Goal: Information Seeking & Learning: Learn about a topic

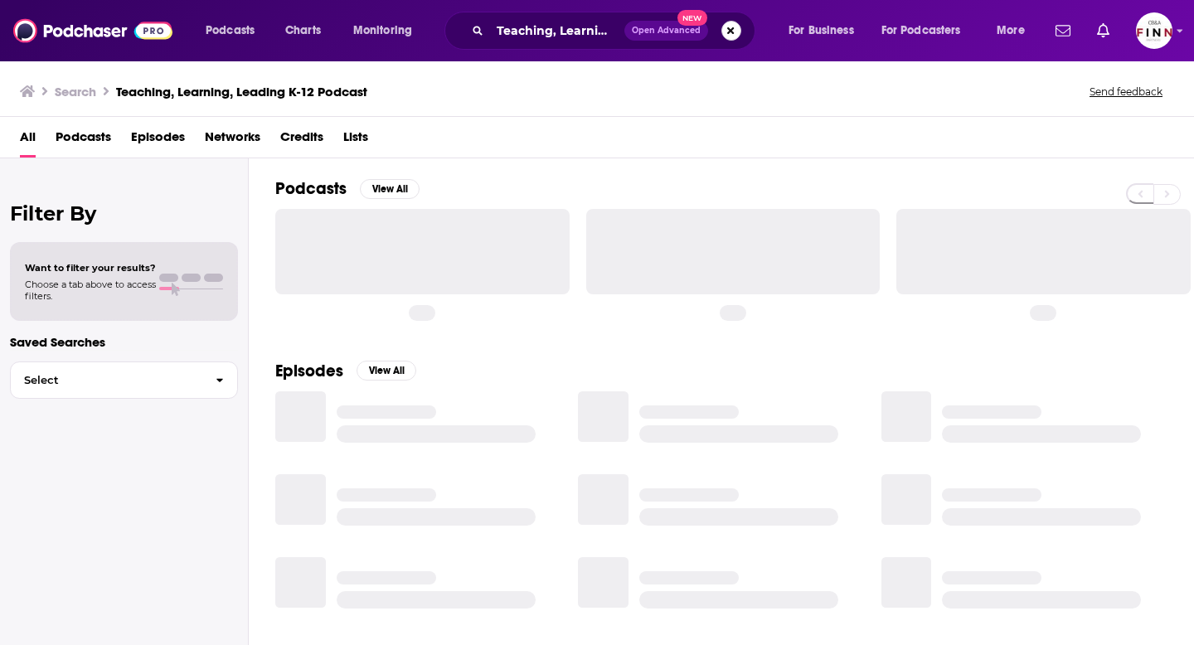
click at [734, 22] on button "Search podcasts, credits, & more..." at bounding box center [731, 31] width 20 height 20
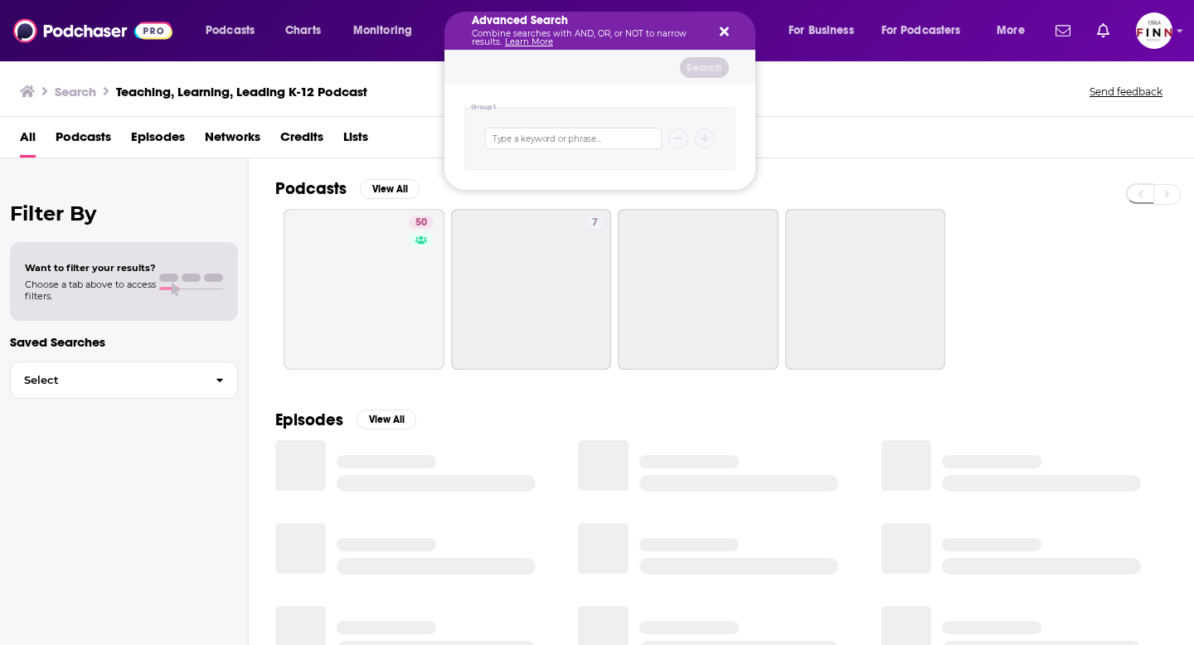
click at [733, 28] on div "Advanced Search Combine searches with AND, OR, or NOT to narrow results. Learn …" at bounding box center [599, 31] width 311 height 38
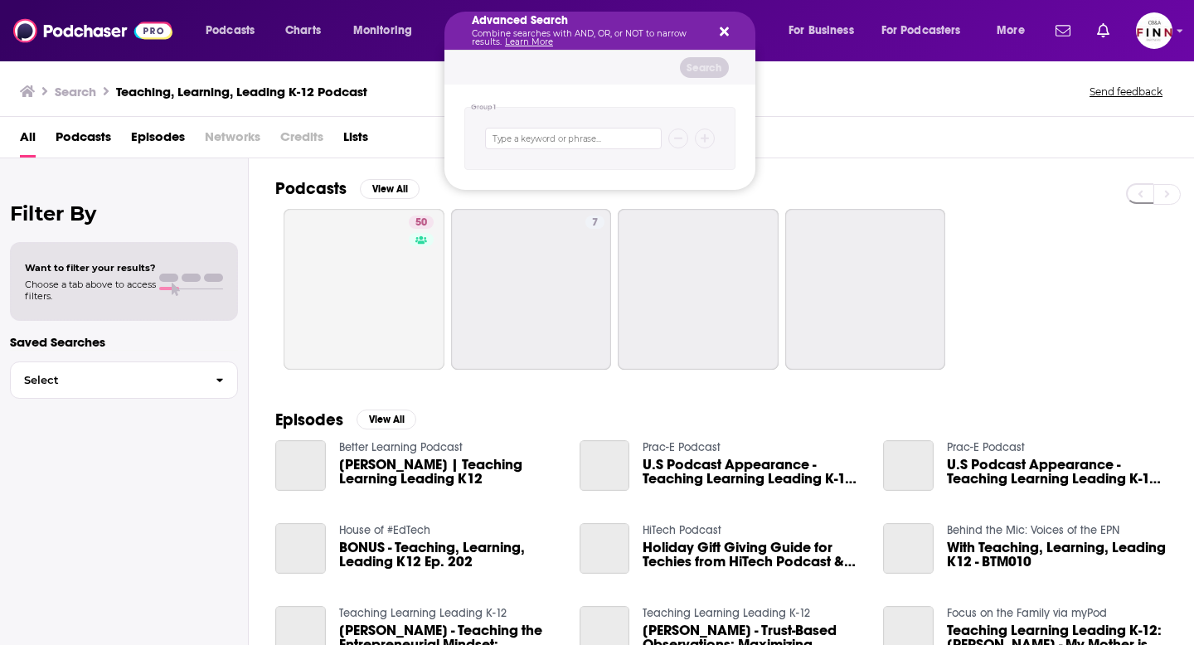
click at [711, 31] on div "Advanced Search Combine searches with AND, OR, or NOT to narrow results. Learn …" at bounding box center [599, 31] width 311 height 38
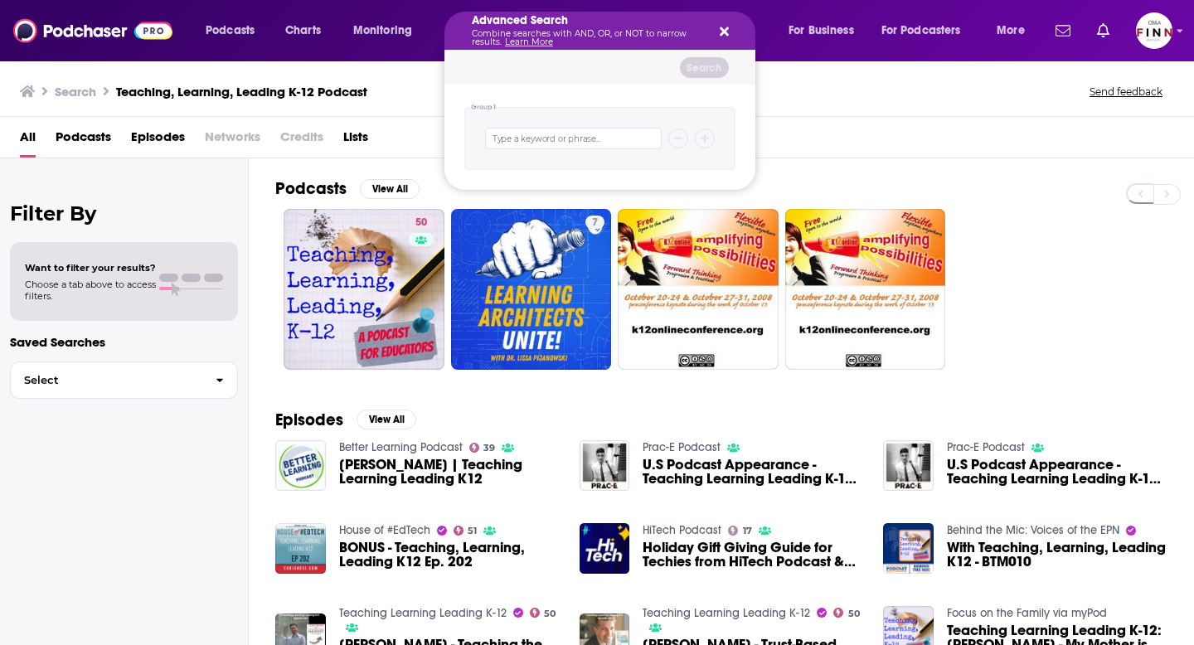
click at [722, 32] on icon "Search podcasts, credits, & more..." at bounding box center [724, 31] width 9 height 9
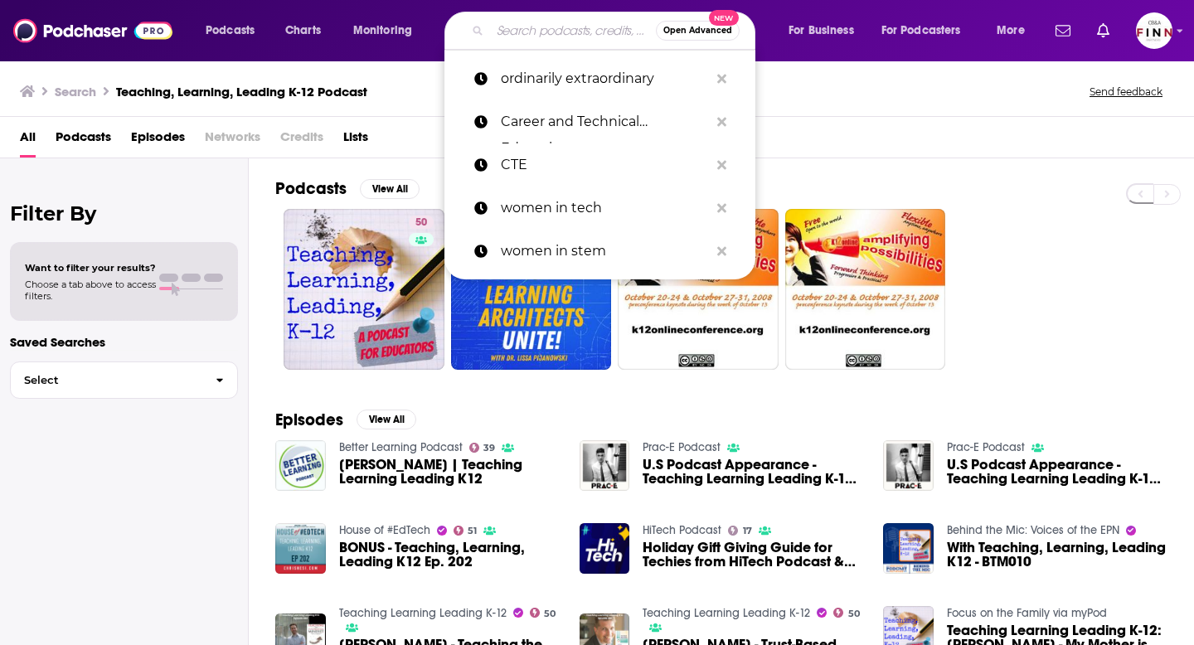
click at [578, 36] on input "Search podcasts, credits, & more..." at bounding box center [573, 30] width 166 height 27
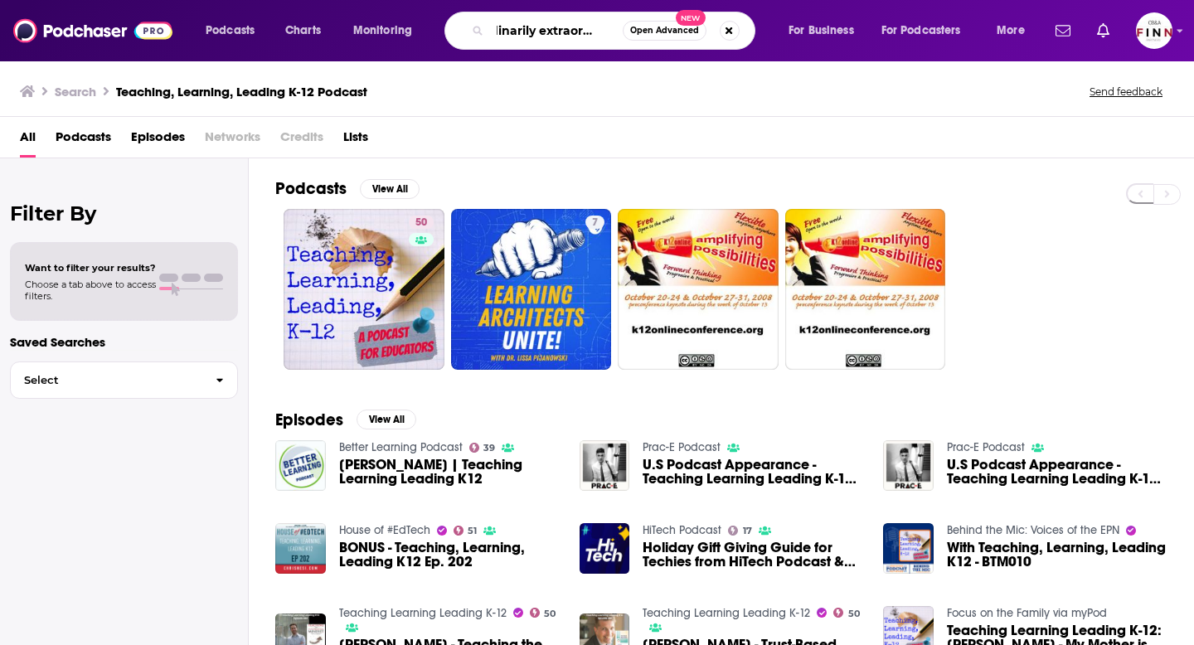
scroll to position [0, 26]
type input "ordinarily extraordinary"
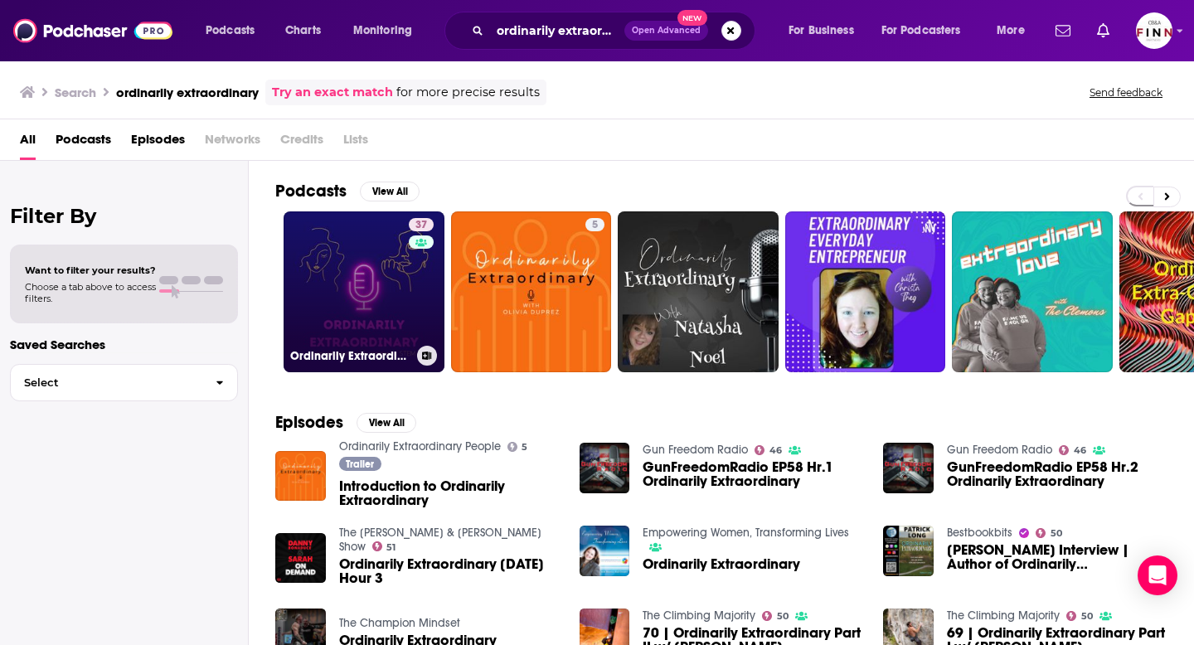
click at [346, 295] on link "37 Ordinarily Extraordinary - Conversations with women in STEM" at bounding box center [364, 291] width 161 height 161
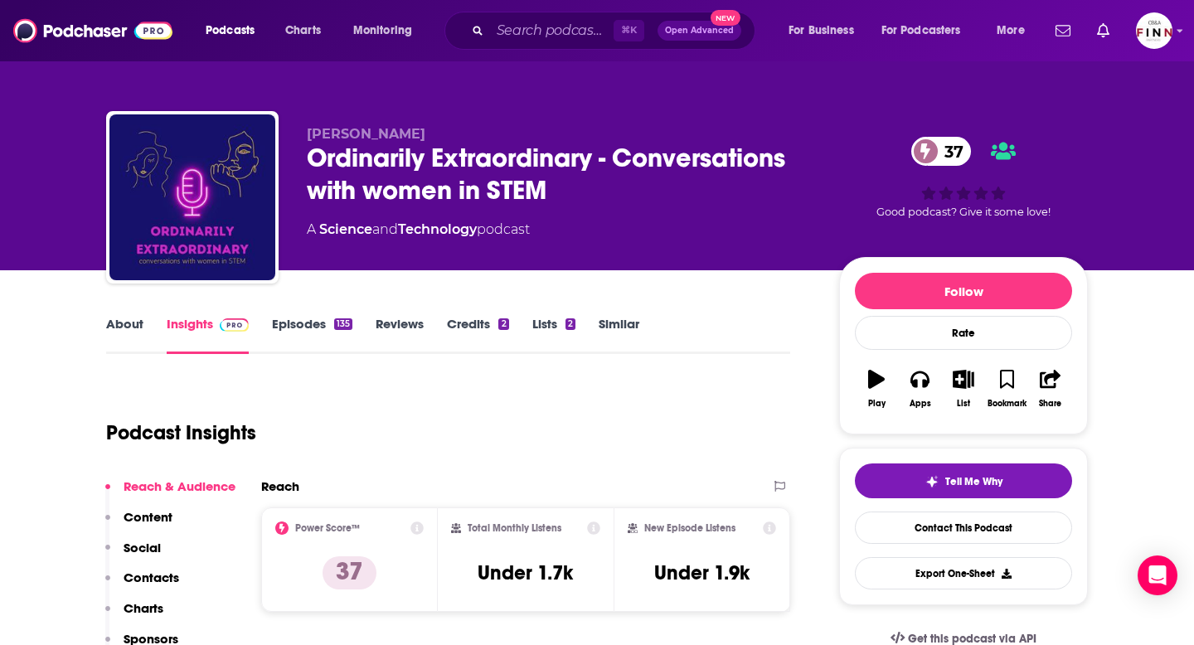
click at [880, 397] on button "Play" at bounding box center [876, 389] width 43 height 60
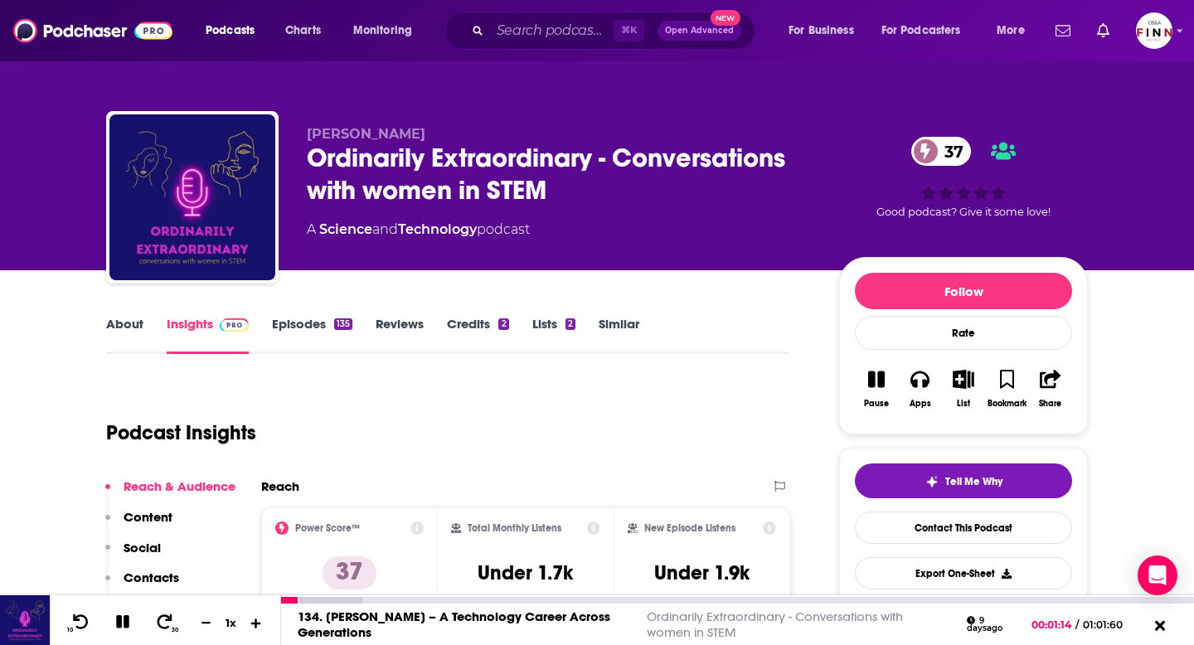
click at [255, 617] on icon at bounding box center [257, 622] width 14 height 11
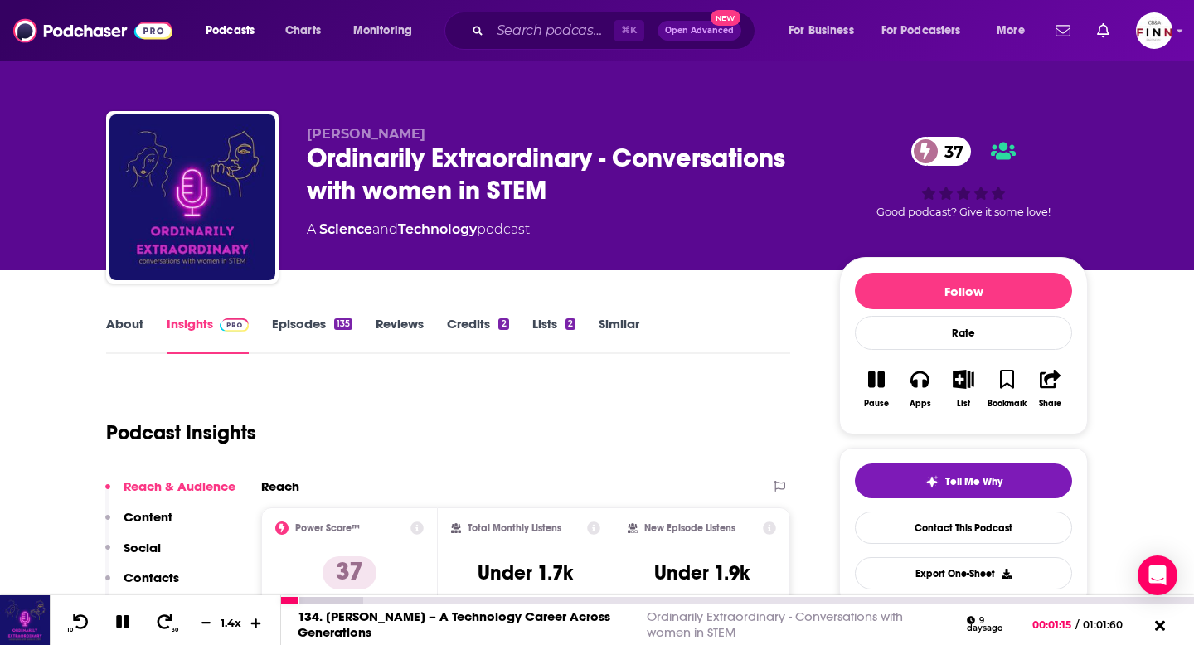
click at [255, 617] on icon at bounding box center [257, 622] width 14 height 11
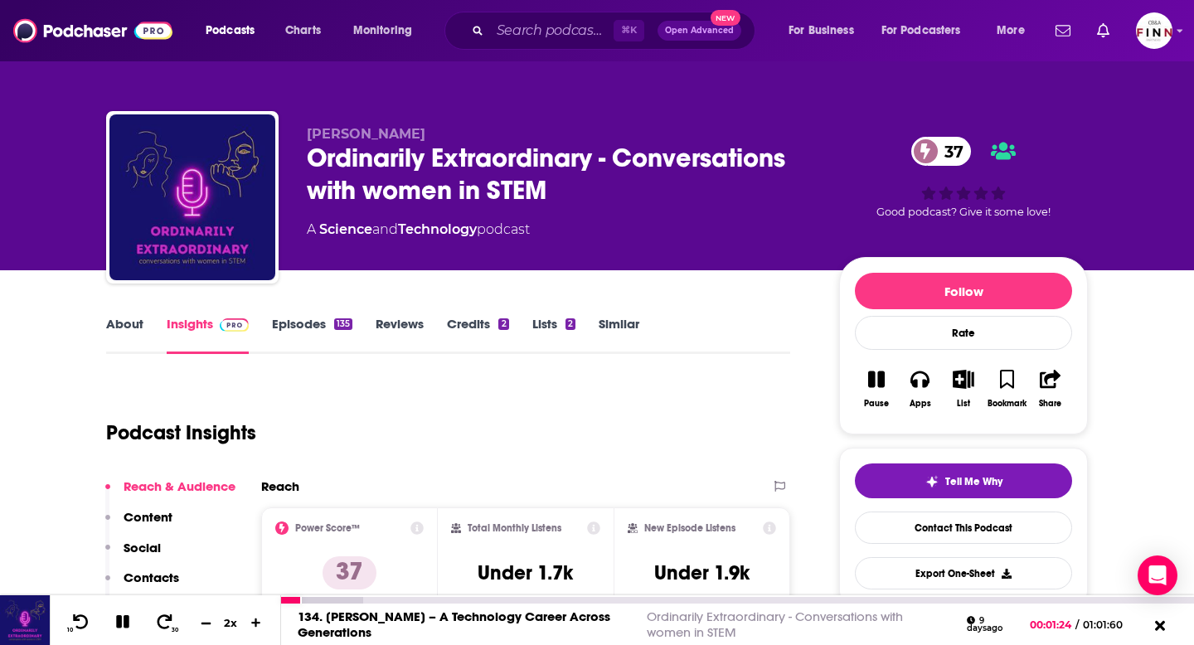
click at [205, 624] on icon at bounding box center [206, 622] width 14 height 11
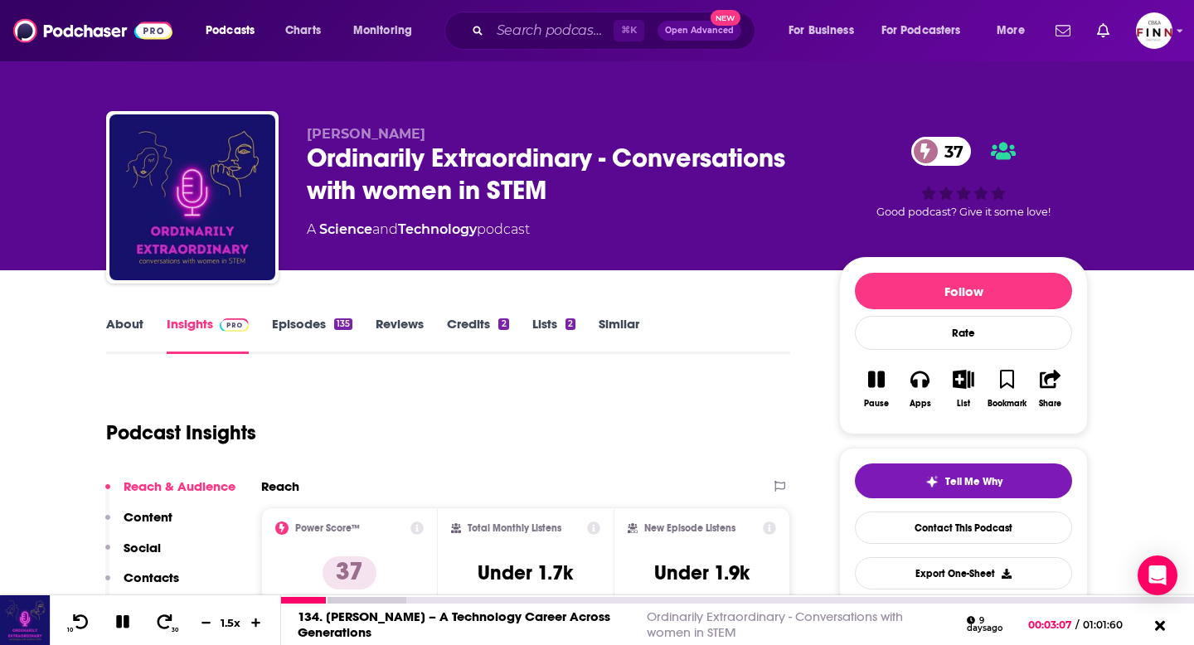
click at [123, 630] on button at bounding box center [123, 623] width 29 height 21
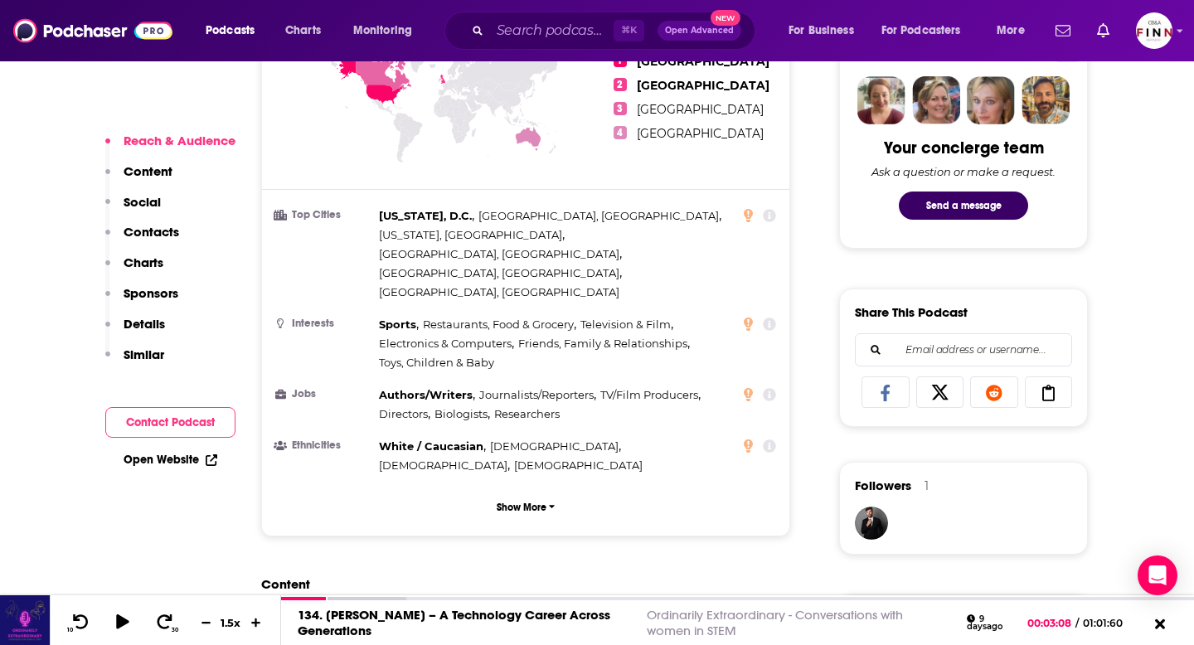
scroll to position [817, 0]
